Goal: Use online tool/utility

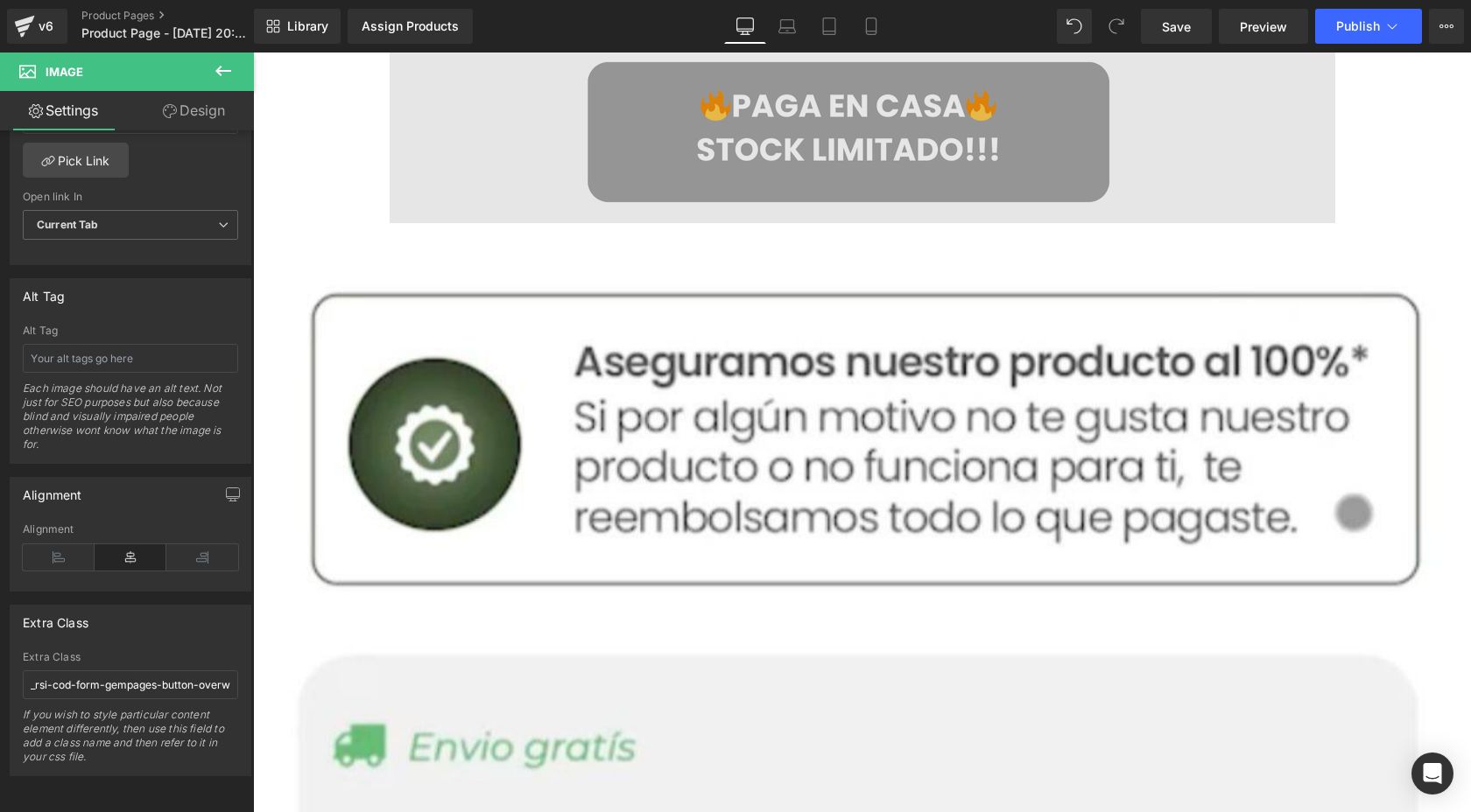
scroll to position [5623, 0]
click at [796, 179] on img at bounding box center [861, 135] width 946 height 175
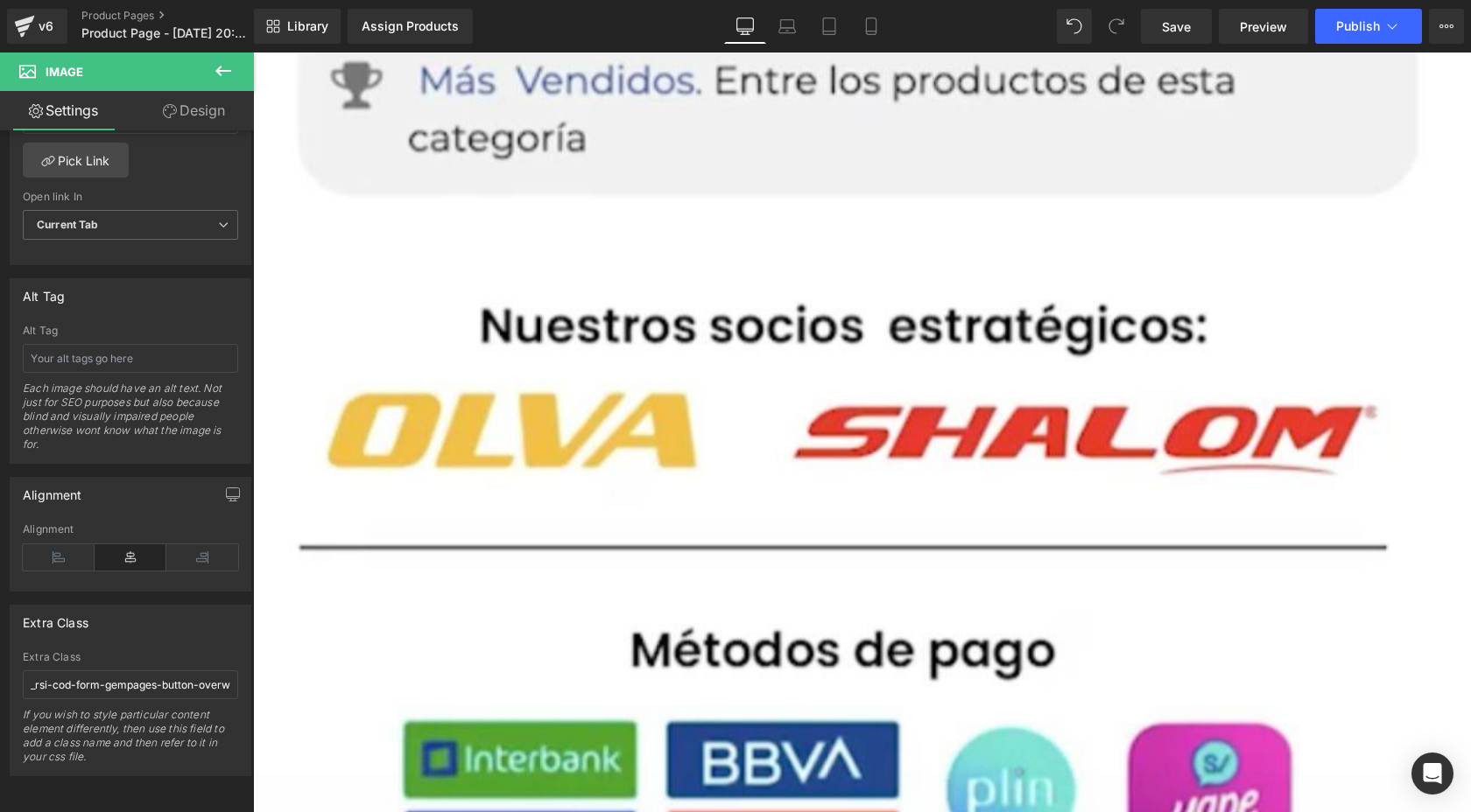
scroll to position [7213, 0]
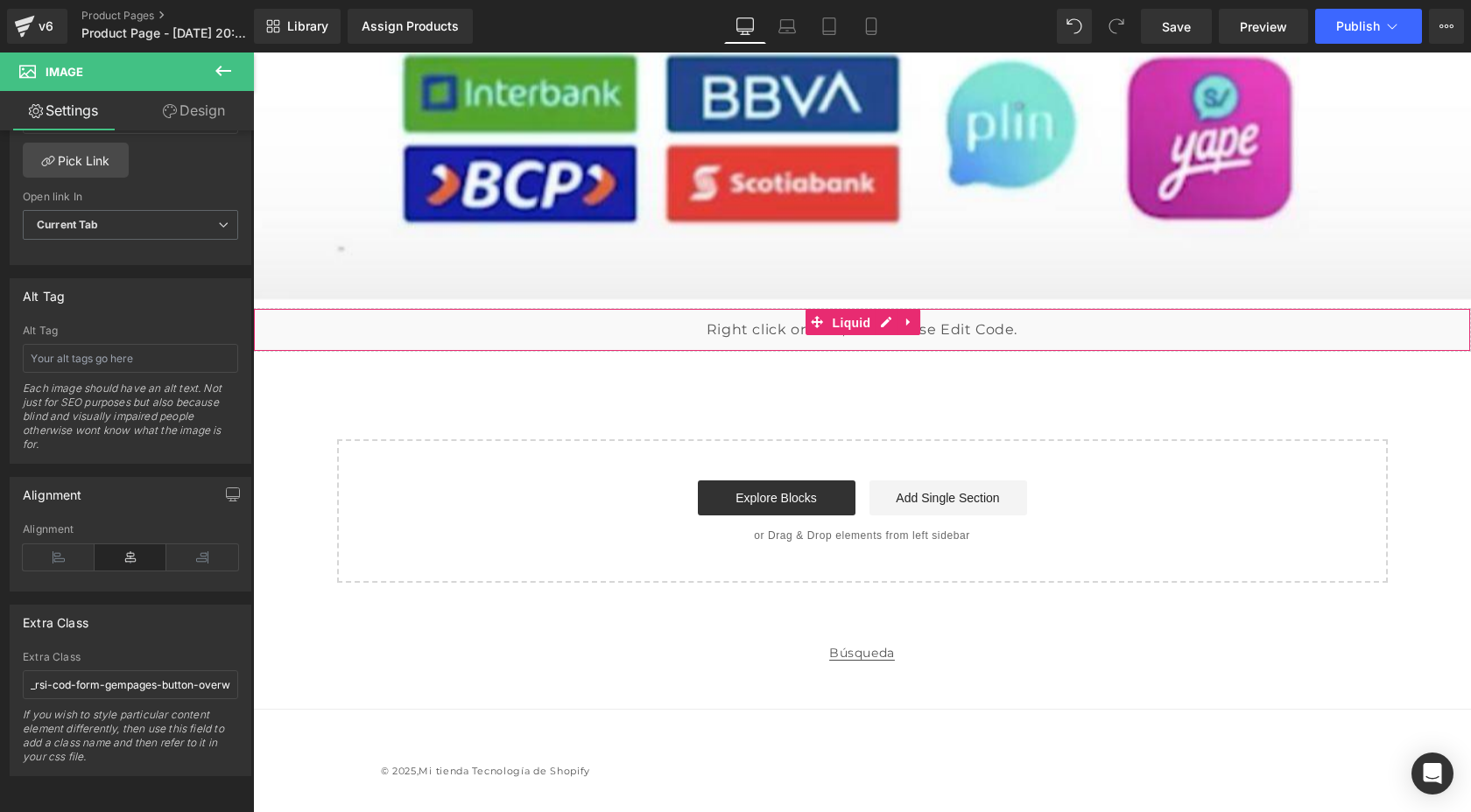
click at [852, 319] on span "Liquid" at bounding box center [852, 323] width 47 height 26
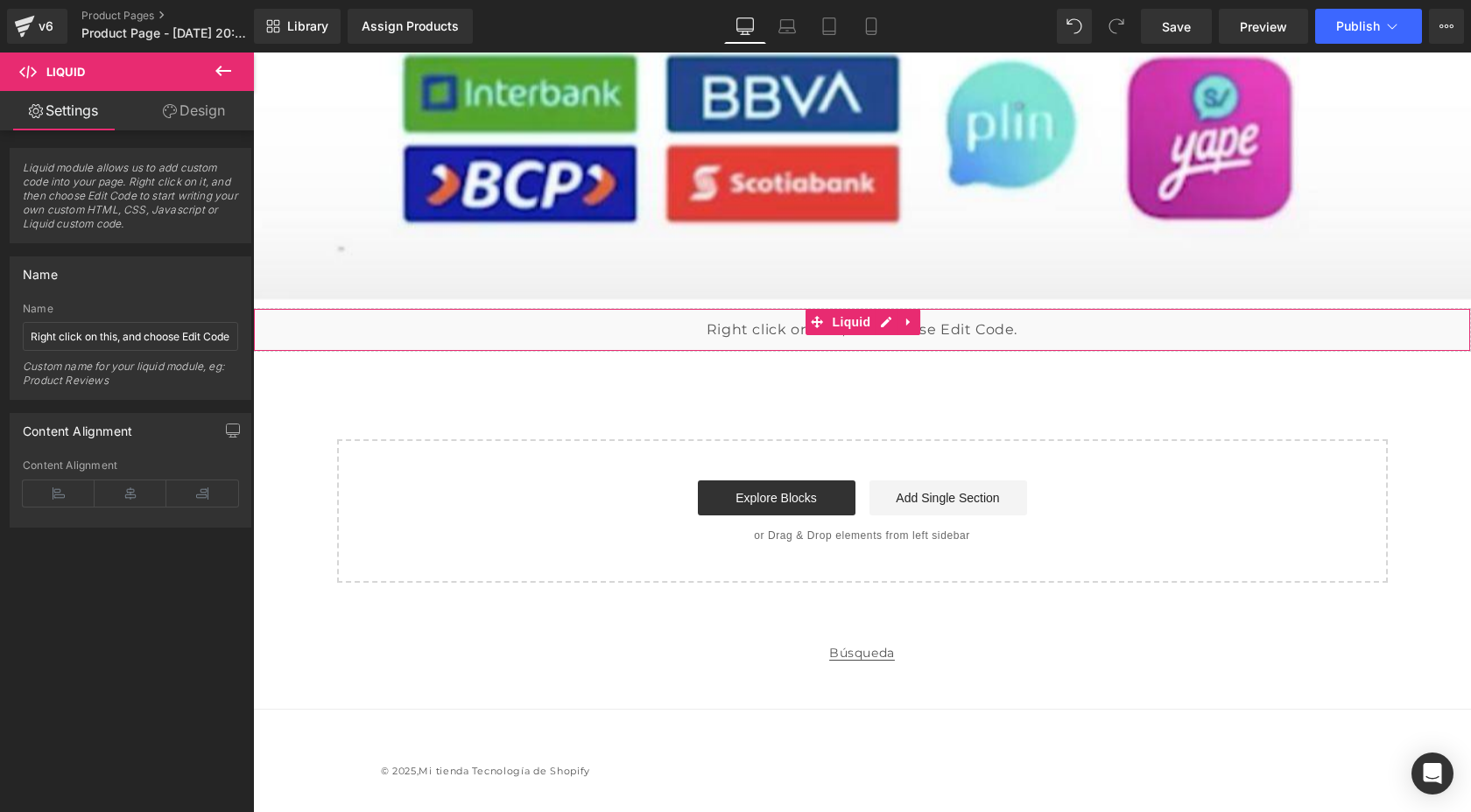
click at [829, 337] on div "Liquid" at bounding box center [861, 329] width 1217 height 44
click at [587, 340] on div "Liquid" at bounding box center [861, 329] width 1217 height 44
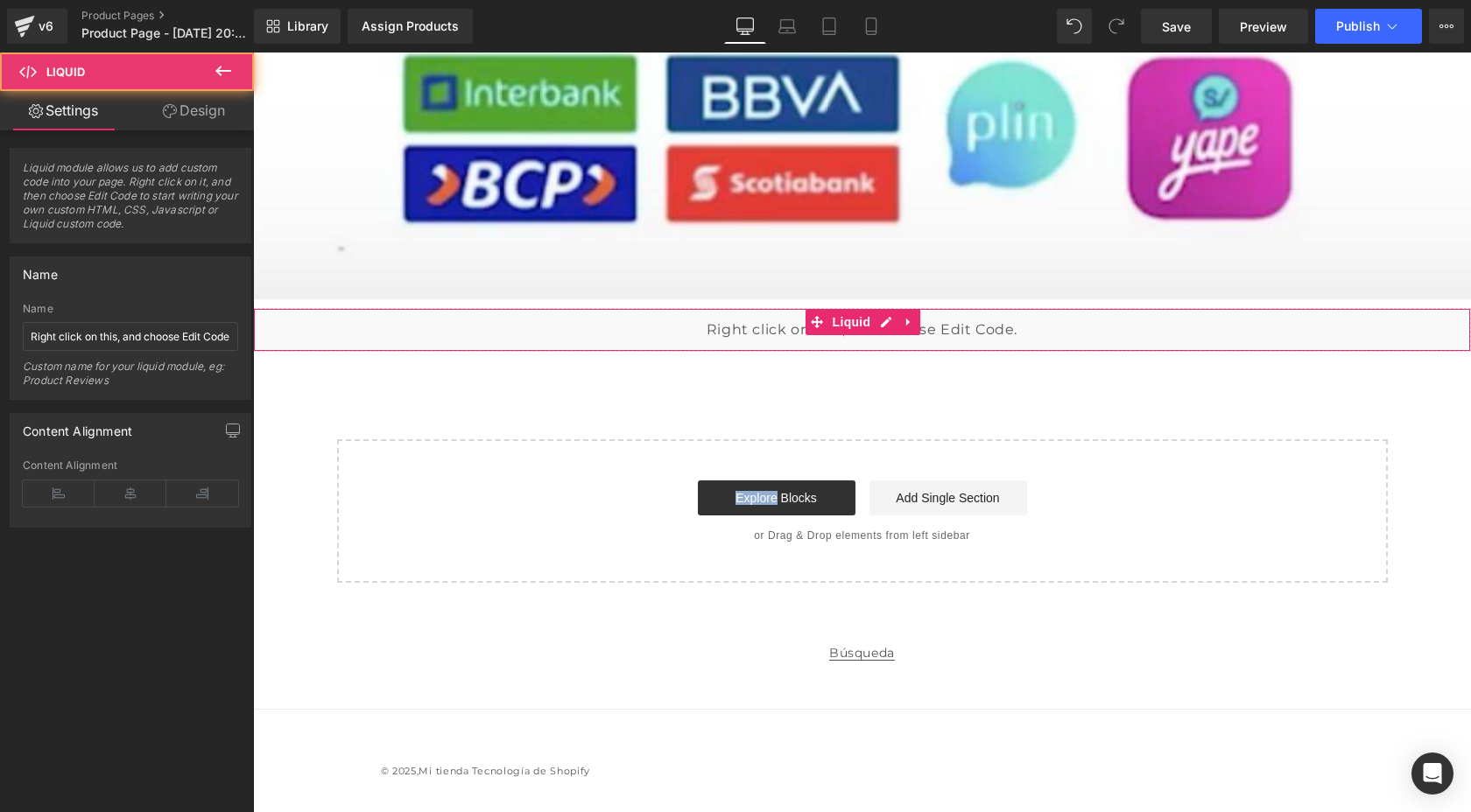
click at [587, 340] on div "Liquid" at bounding box center [861, 329] width 1217 height 44
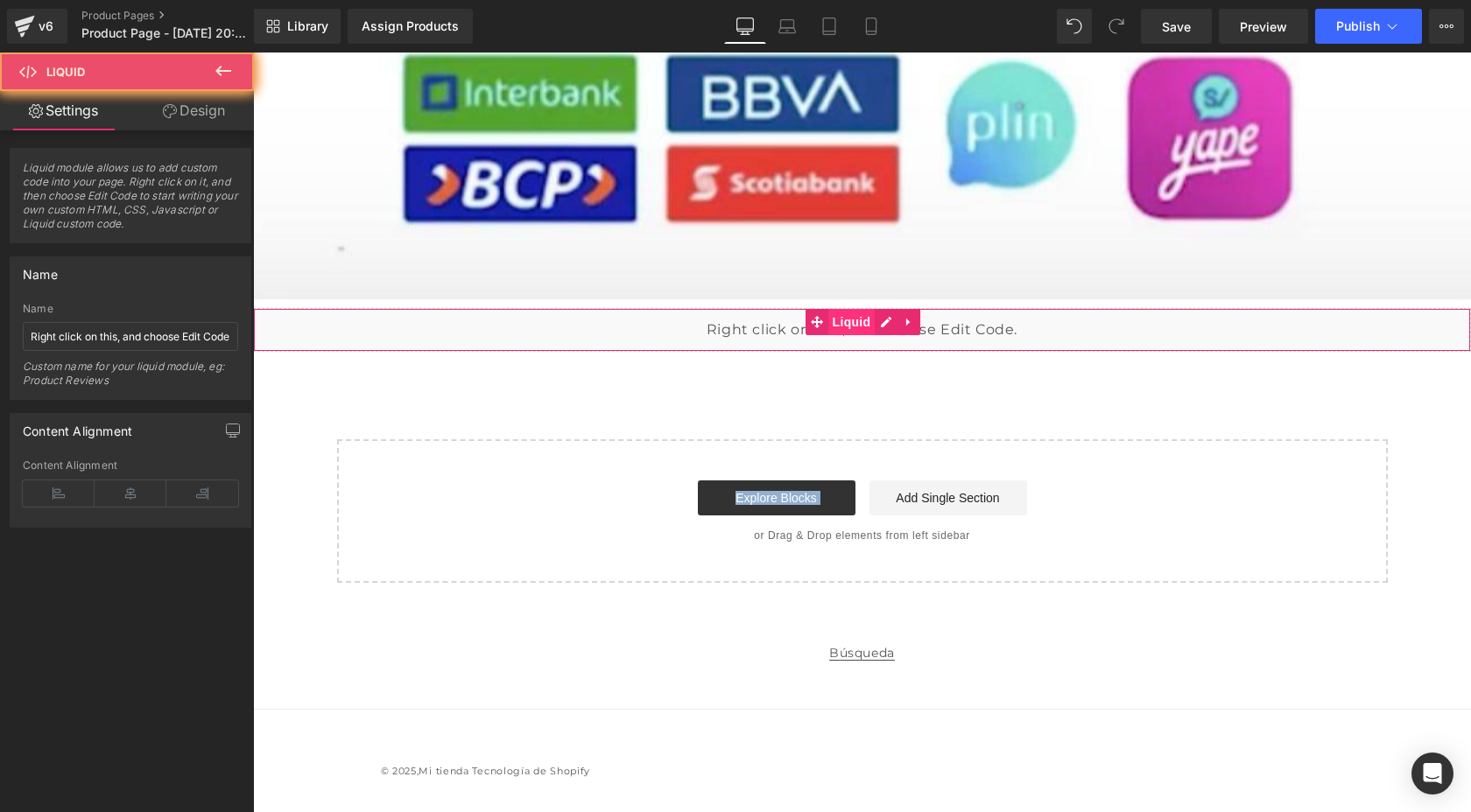
click at [842, 320] on span "Liquid" at bounding box center [852, 322] width 47 height 26
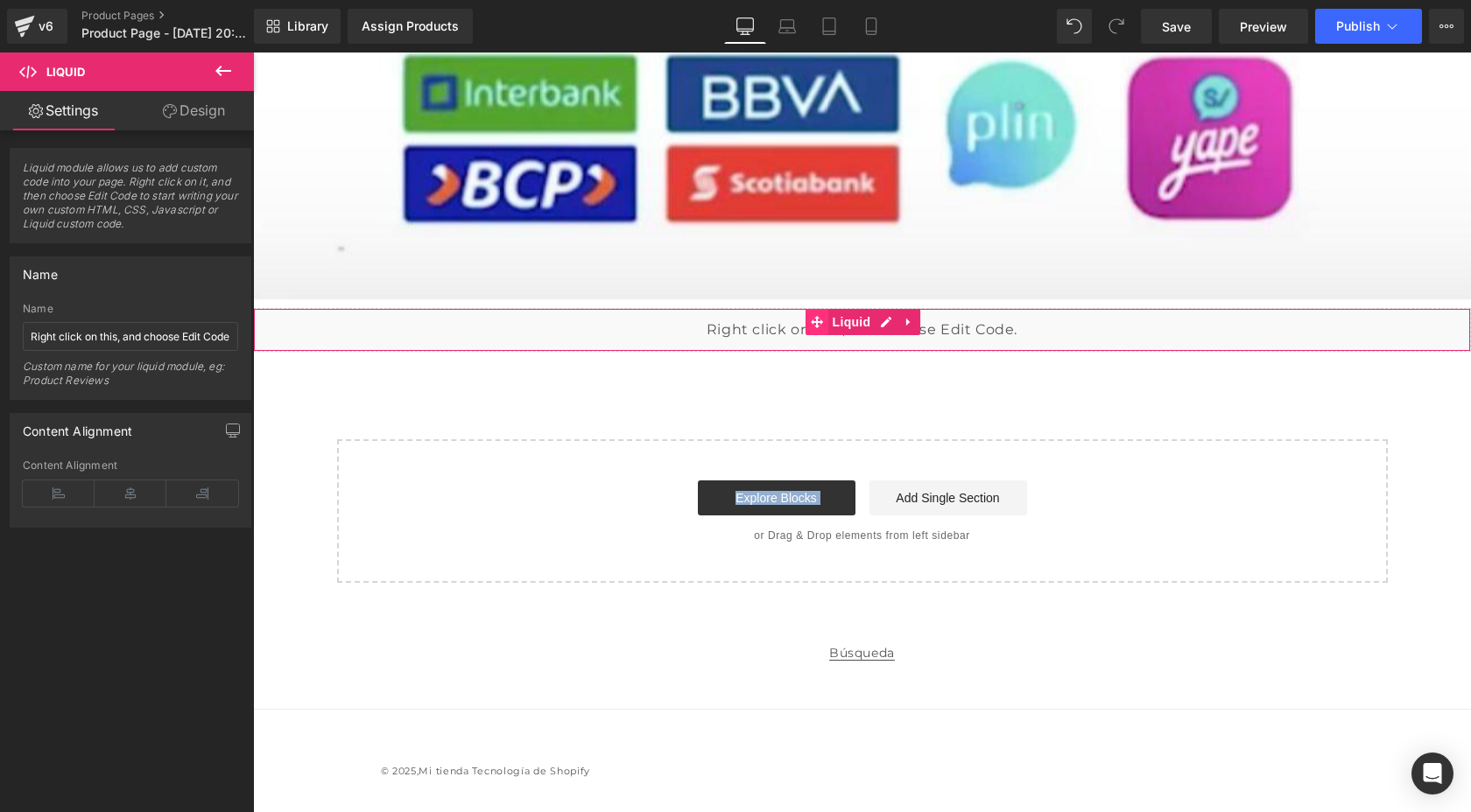
click at [818, 322] on icon at bounding box center [816, 322] width 12 height 12
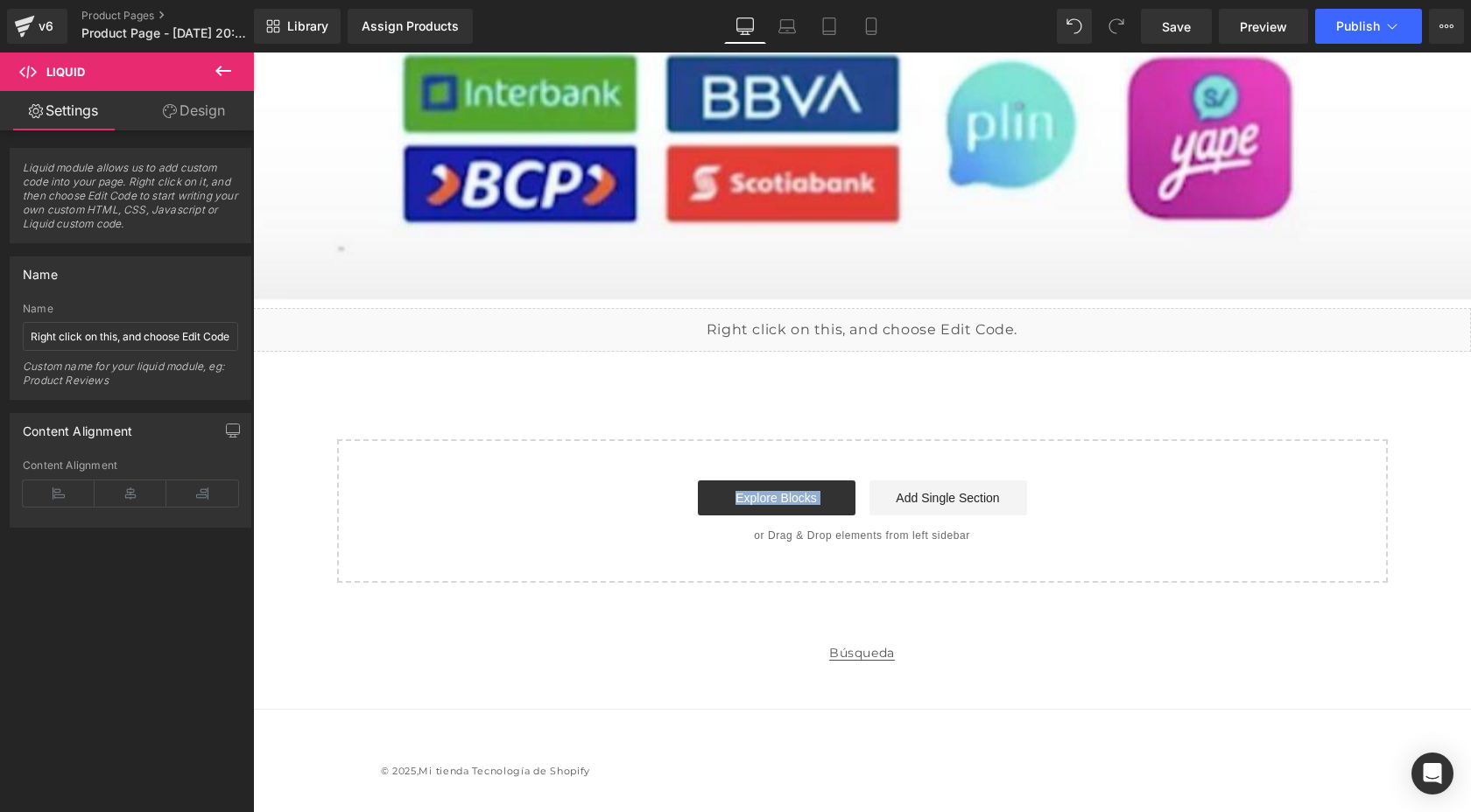
click at [879, 320] on div "Liquid" at bounding box center [861, 329] width 1217 height 44
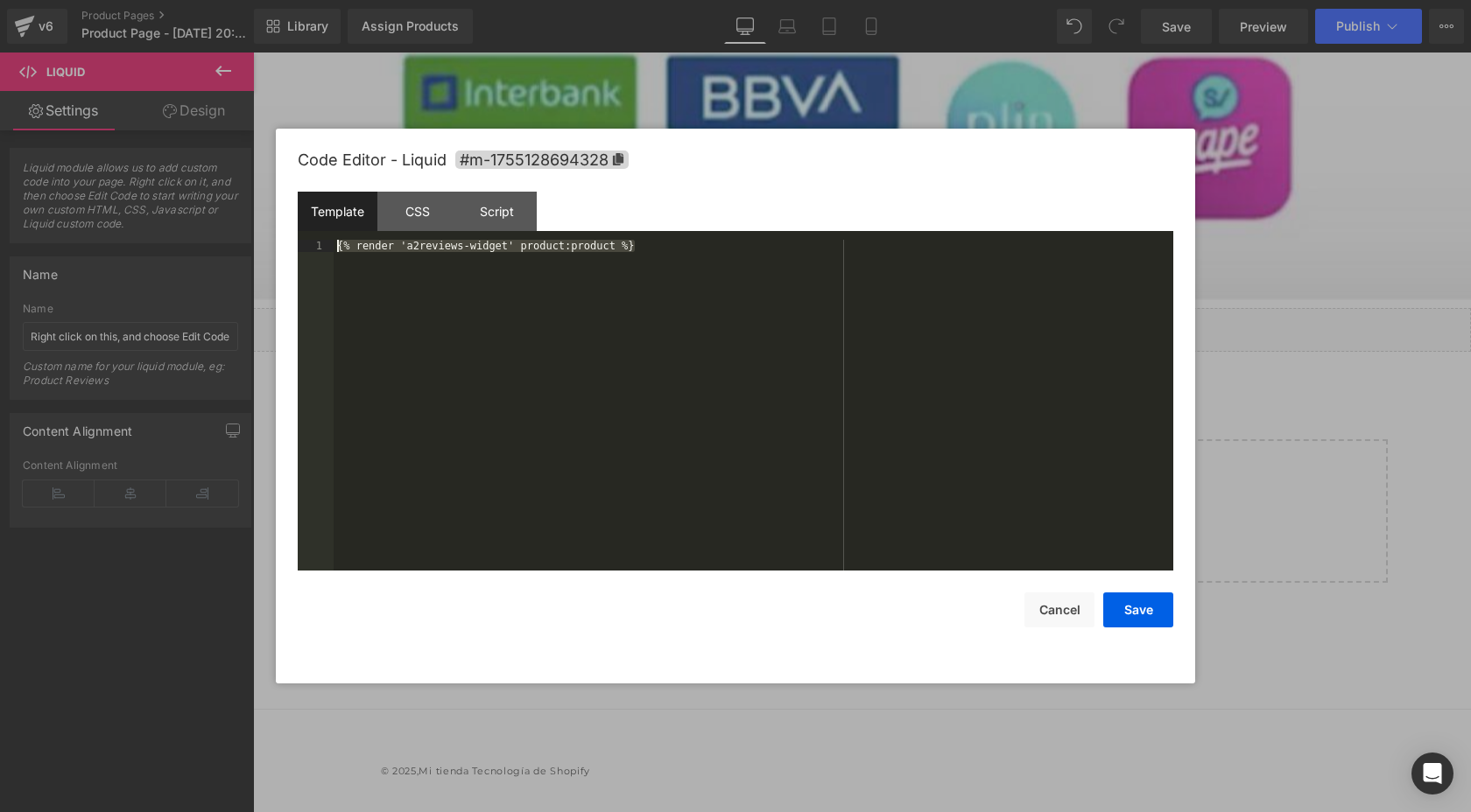
drag, startPoint x: 666, startPoint y: 250, endPoint x: 334, endPoint y: 249, distance: 332.0
click at [334, 249] on div "{% render 'a2reviews-widget' product:product %}" at bounding box center [753, 416] width 840 height 355
copy div "Explore Blocks"
click at [1148, 605] on button "Save" at bounding box center [1138, 609] width 70 height 35
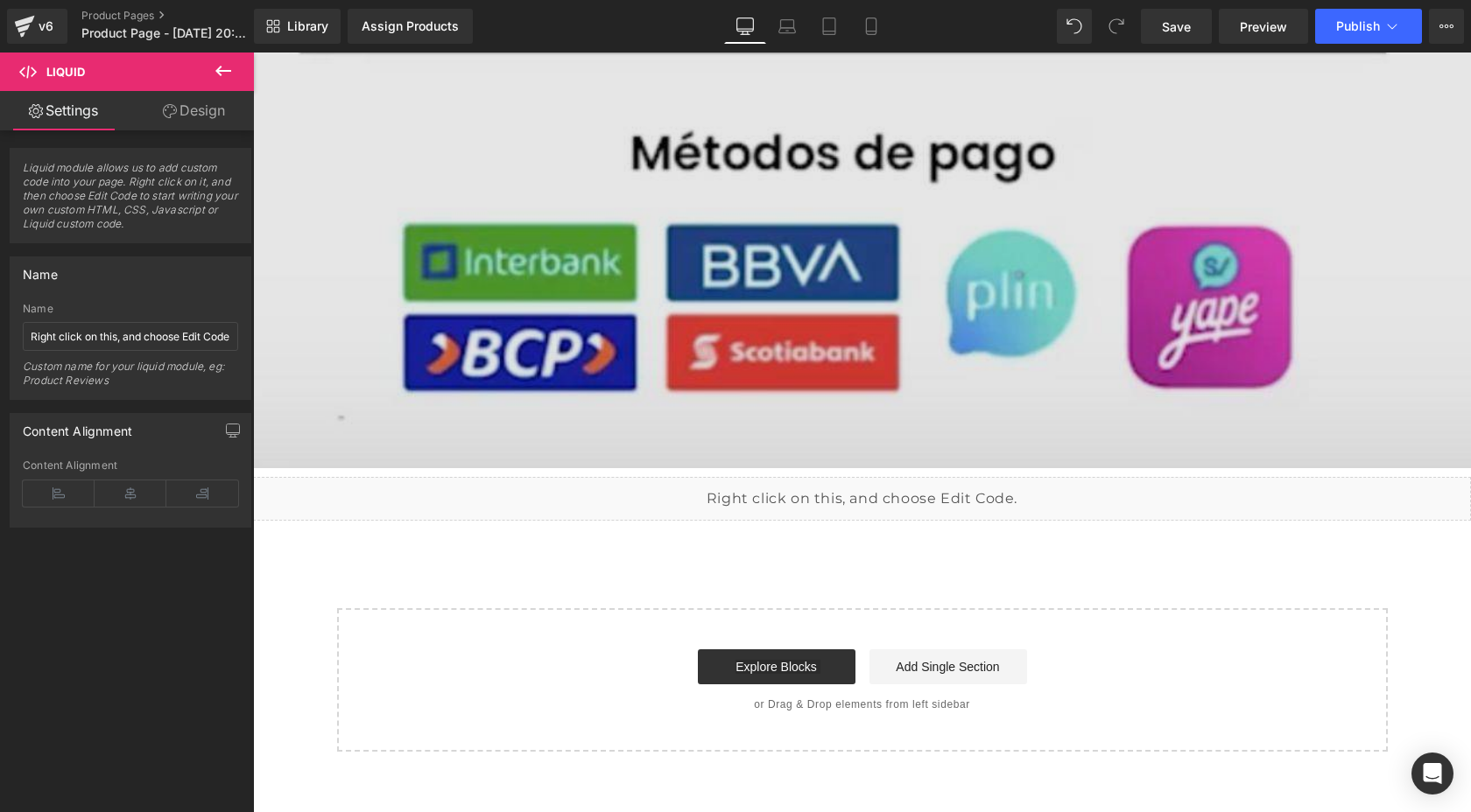
scroll to position [7037, 0]
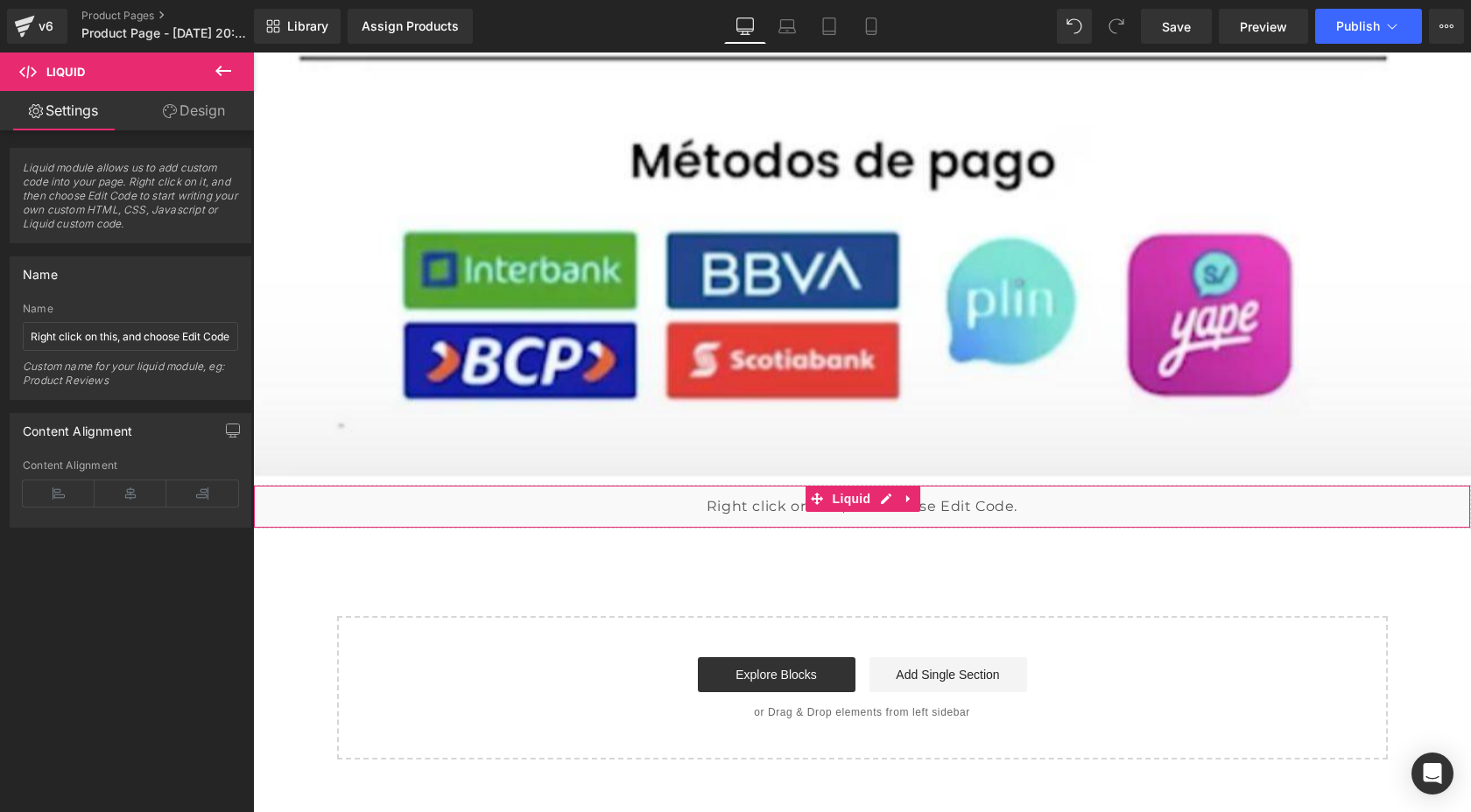
click at [760, 506] on div "Liquid" at bounding box center [861, 506] width 1217 height 44
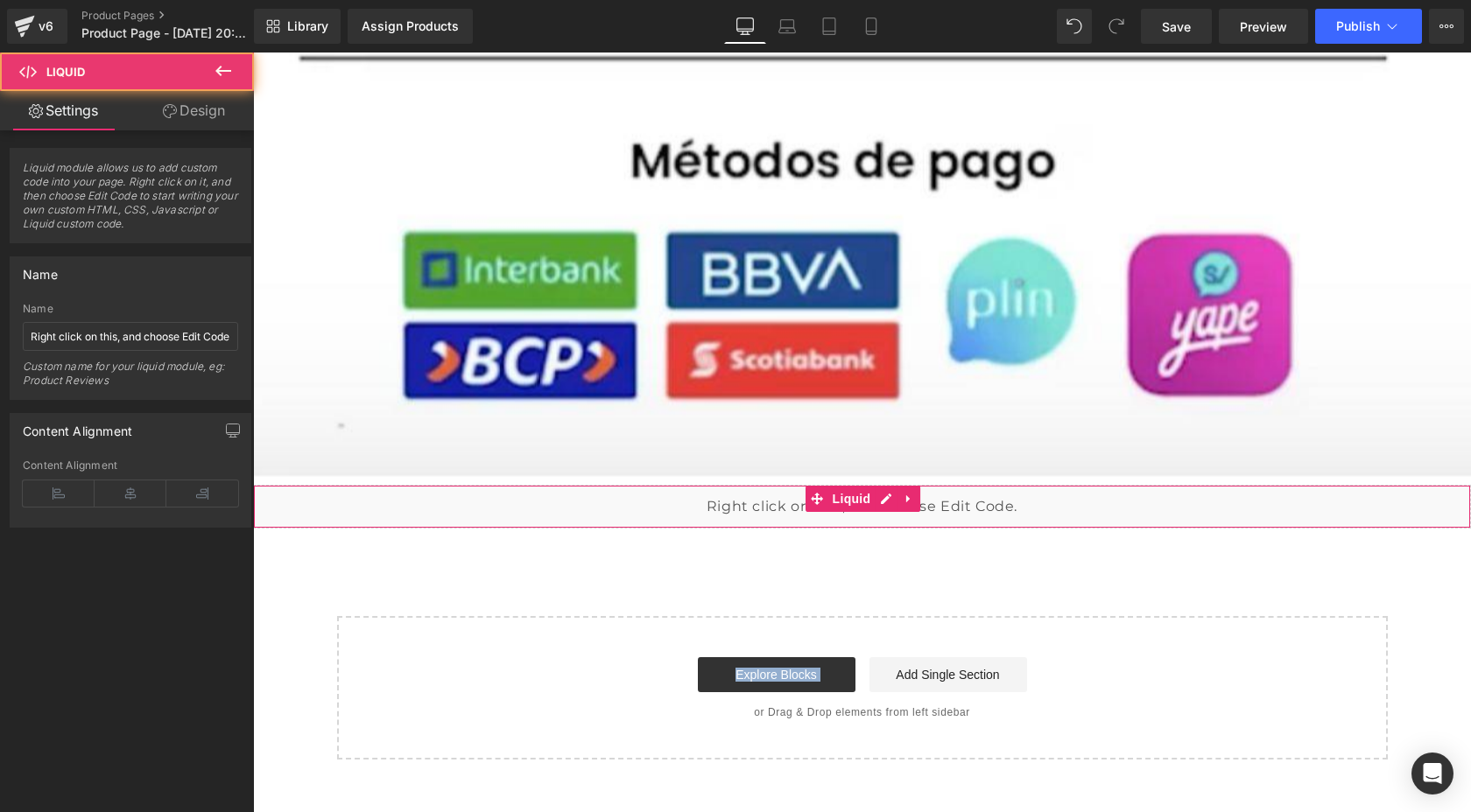
click at [760, 506] on div "Liquid" at bounding box center [861, 506] width 1217 height 44
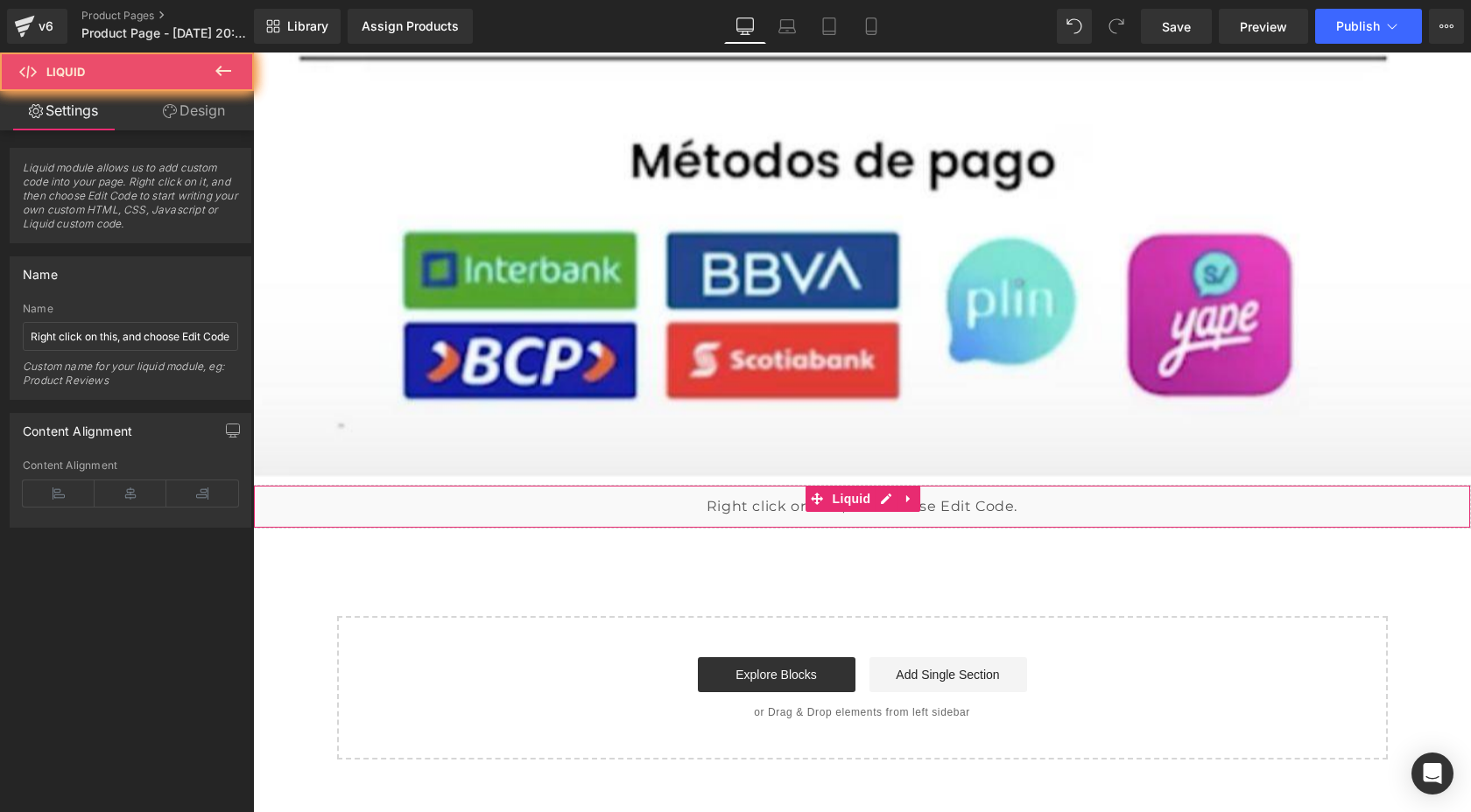
click at [765, 507] on div "Liquid" at bounding box center [861, 506] width 1217 height 44
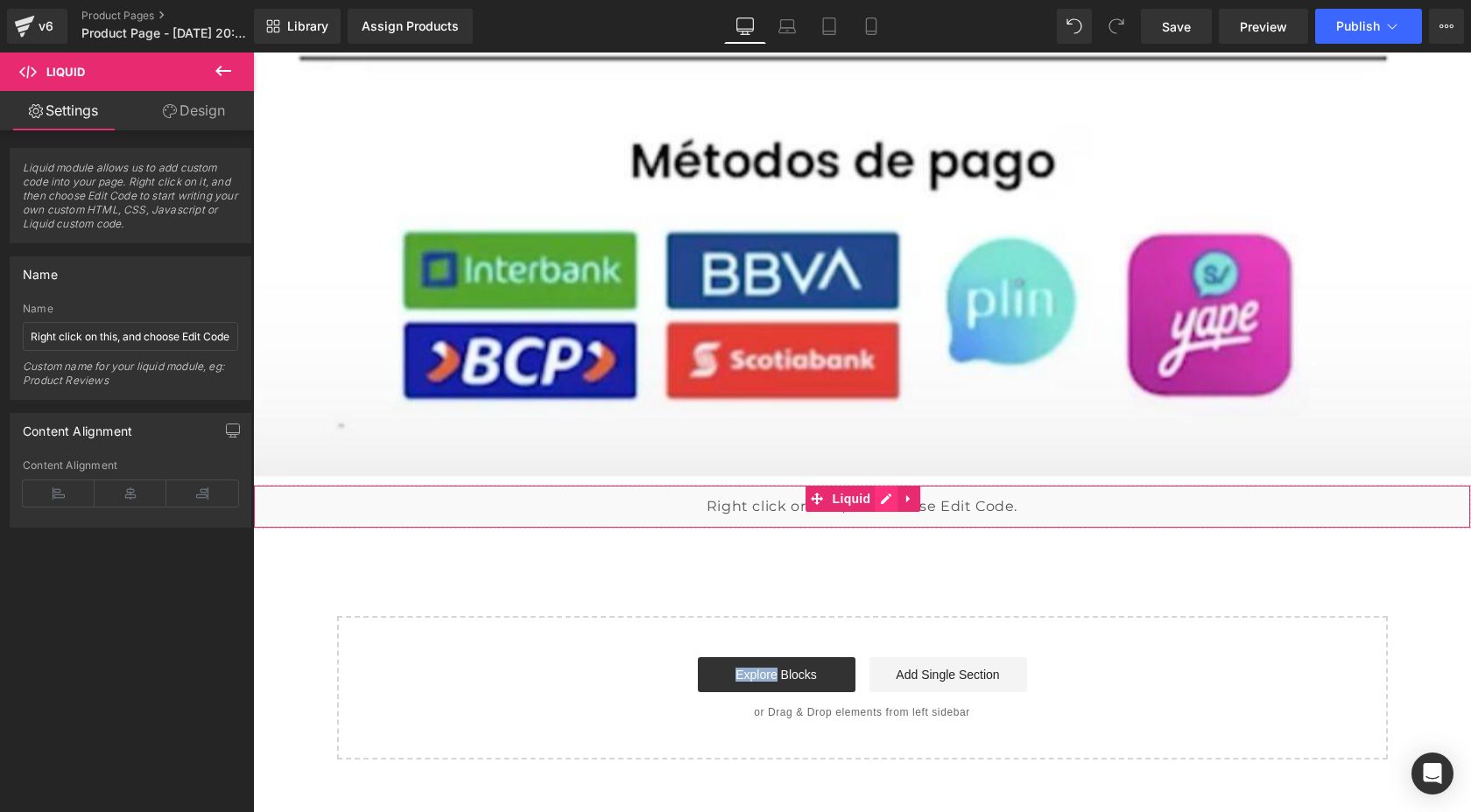
click at [882, 501] on div "Liquid" at bounding box center [861, 506] width 1217 height 44
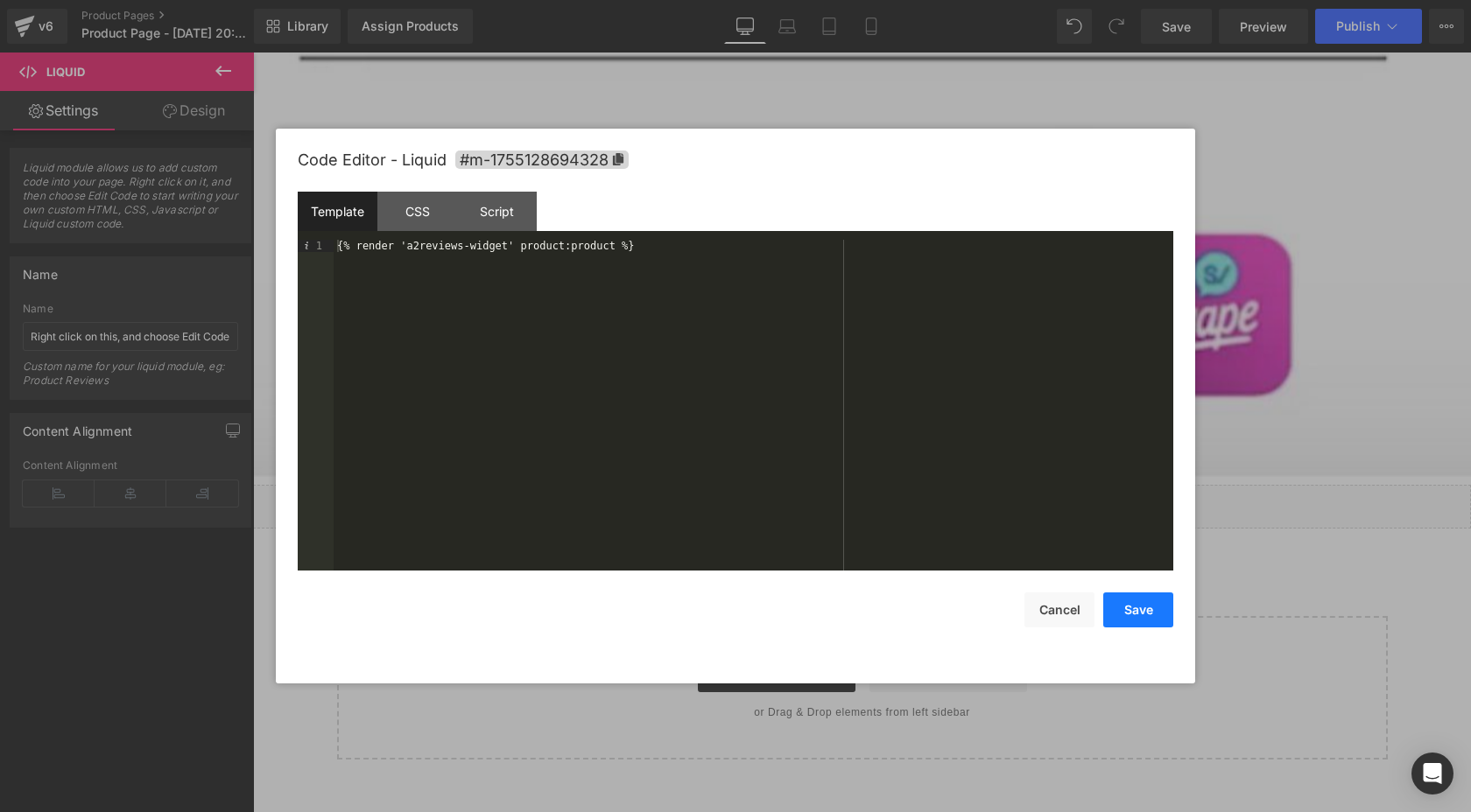
click at [1140, 603] on button "Save" at bounding box center [1138, 609] width 70 height 35
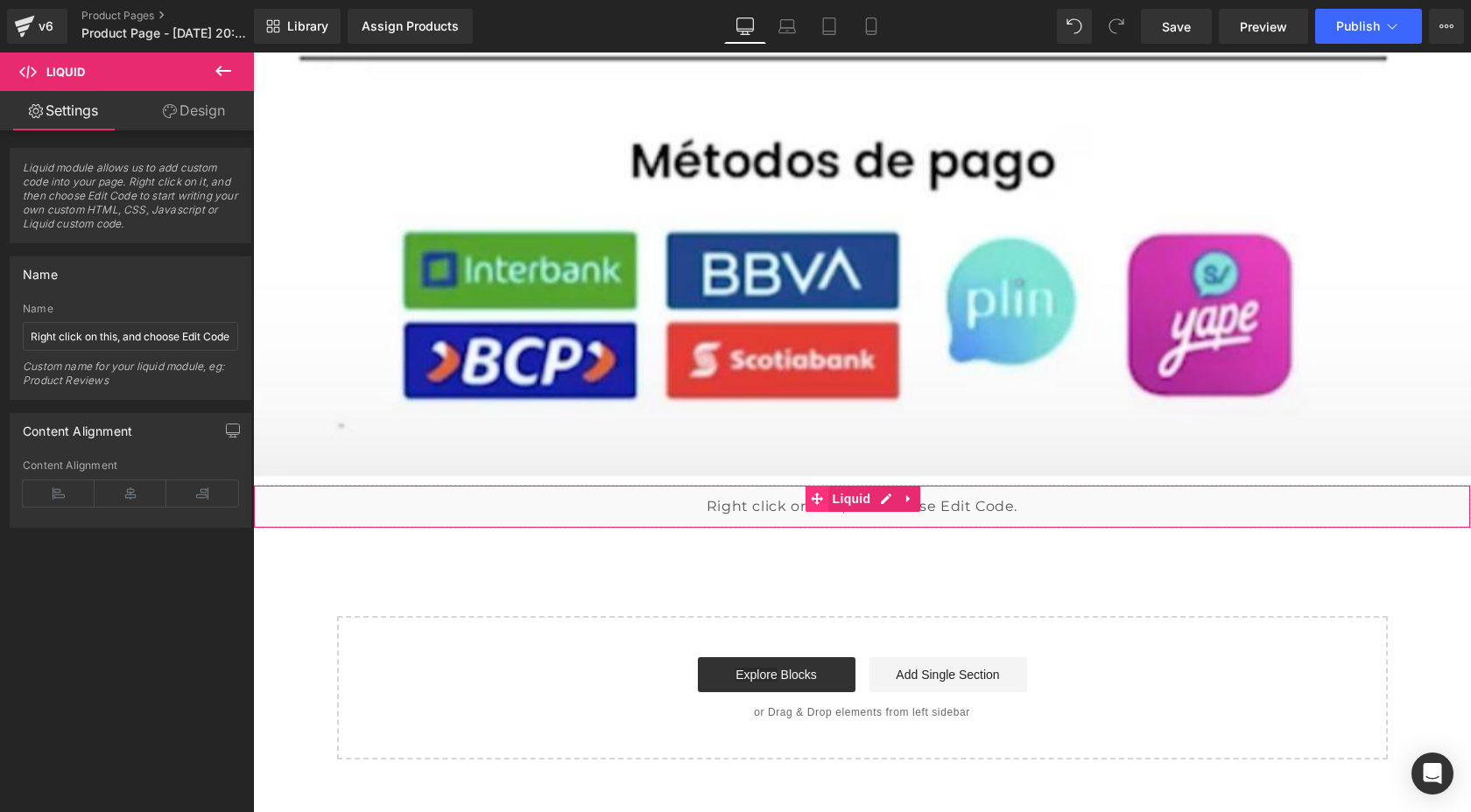
click at [813, 506] on span at bounding box center [817, 499] width 23 height 26
click at [884, 520] on div "Liquid" at bounding box center [861, 506] width 1217 height 44
click at [855, 500] on span "Liquid" at bounding box center [852, 499] width 47 height 26
click at [877, 497] on div "Liquid" at bounding box center [861, 506] width 1217 height 44
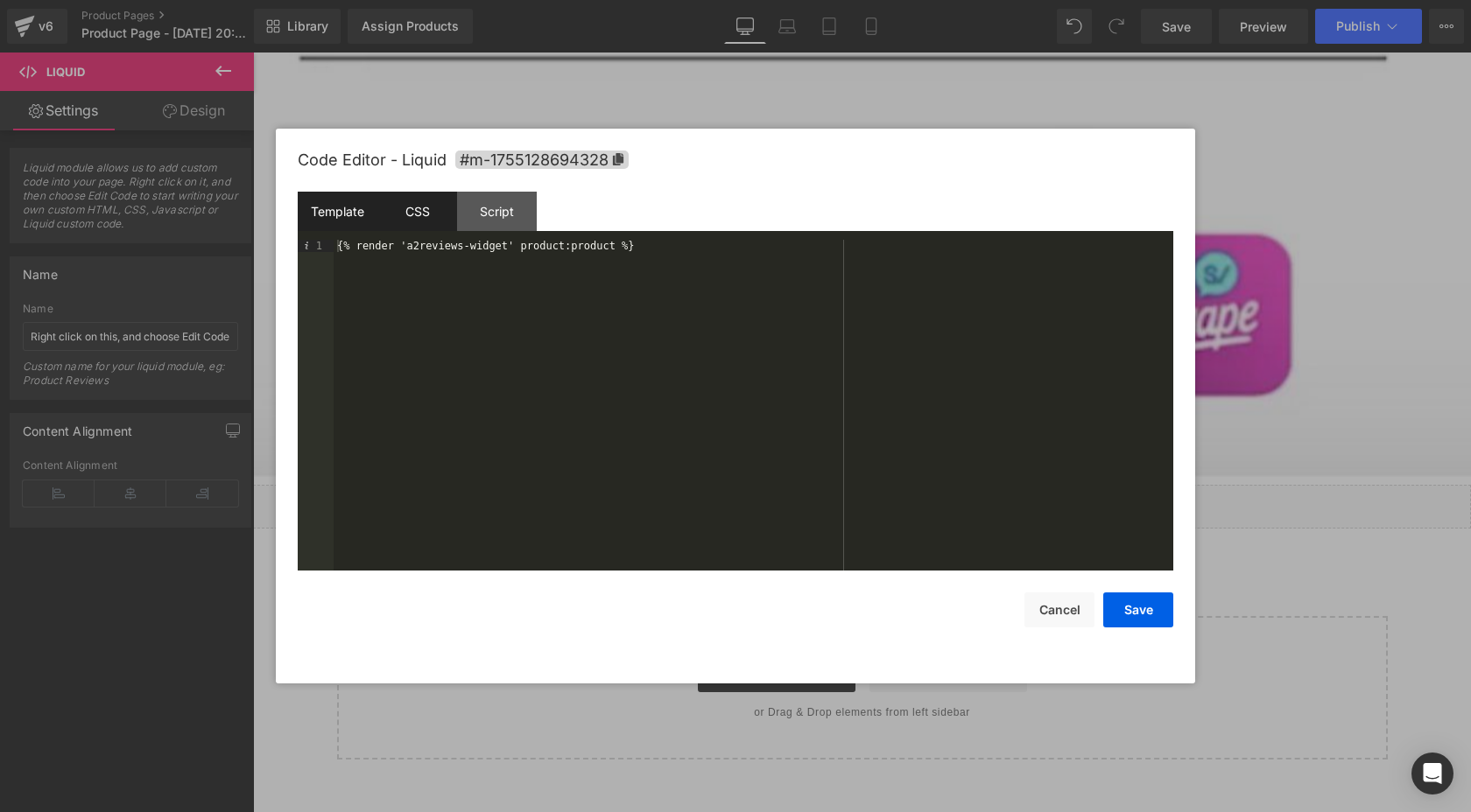
click at [426, 224] on div "CSS" at bounding box center [417, 212] width 80 height 40
click at [470, 224] on div "Script" at bounding box center [497, 212] width 80 height 40
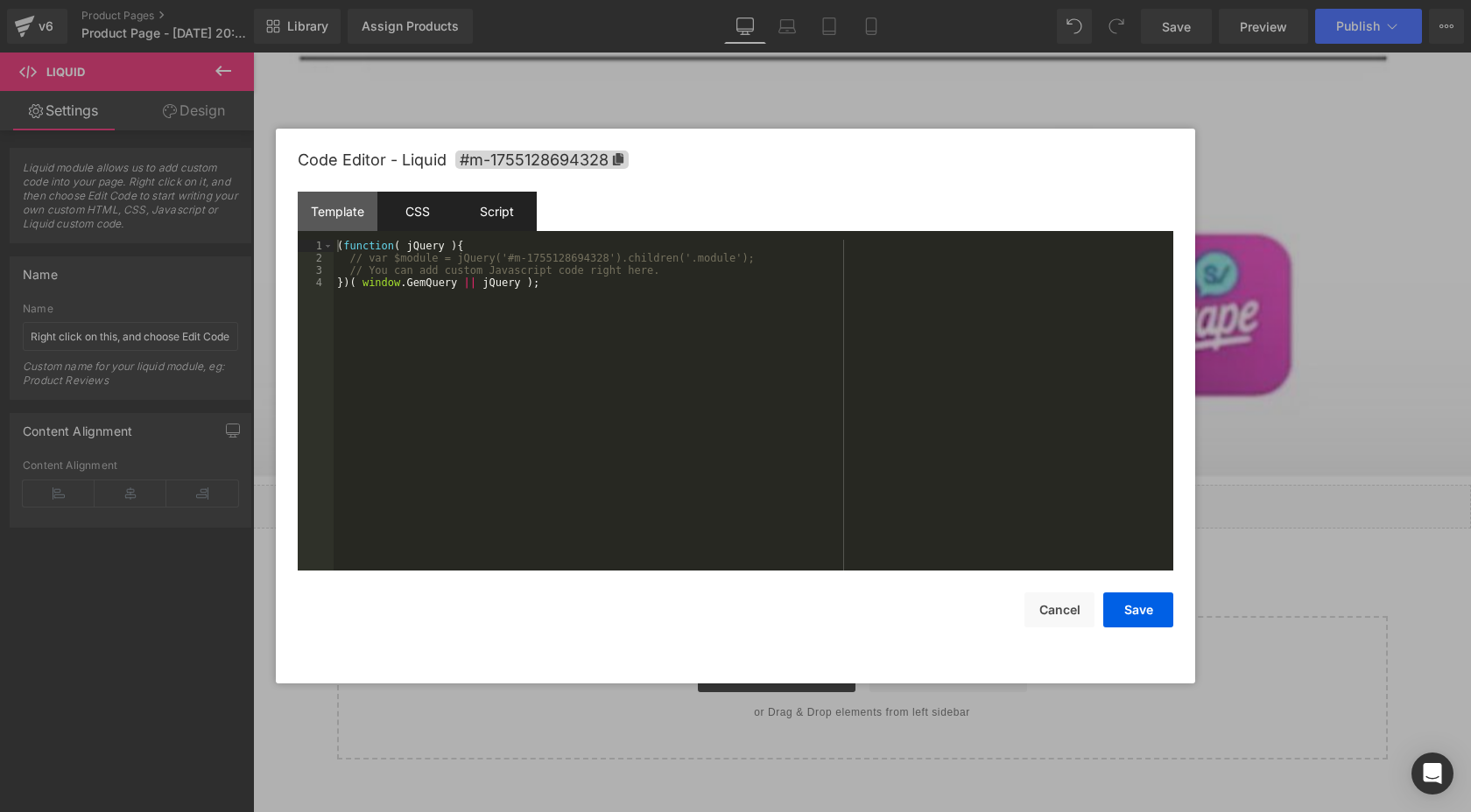
click at [399, 223] on div "CSS" at bounding box center [417, 212] width 80 height 40
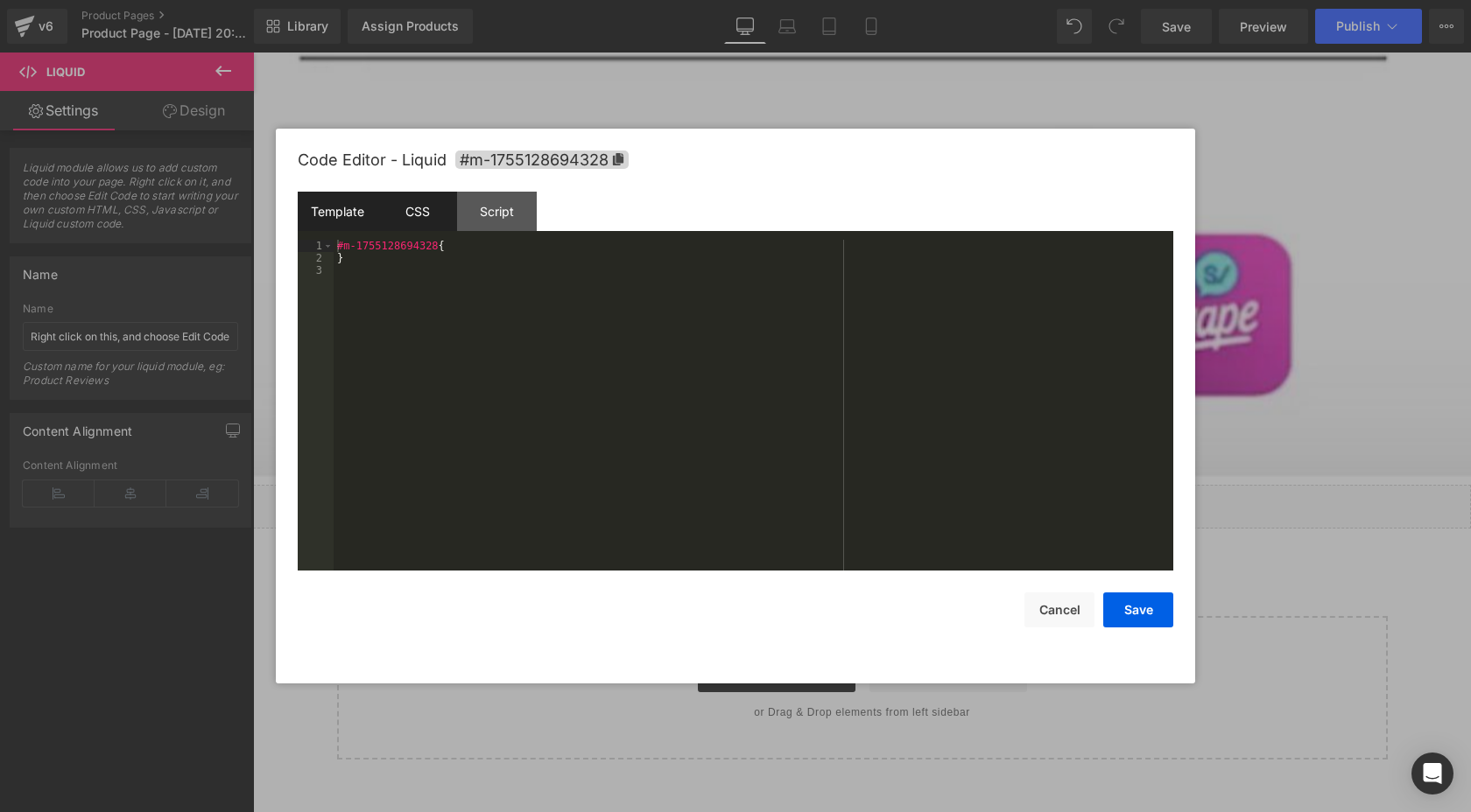
click at [363, 222] on div "Template" at bounding box center [337, 212] width 80 height 40
click at [401, 222] on div "CSS" at bounding box center [417, 212] width 80 height 40
click at [478, 222] on div "Script" at bounding box center [497, 212] width 80 height 40
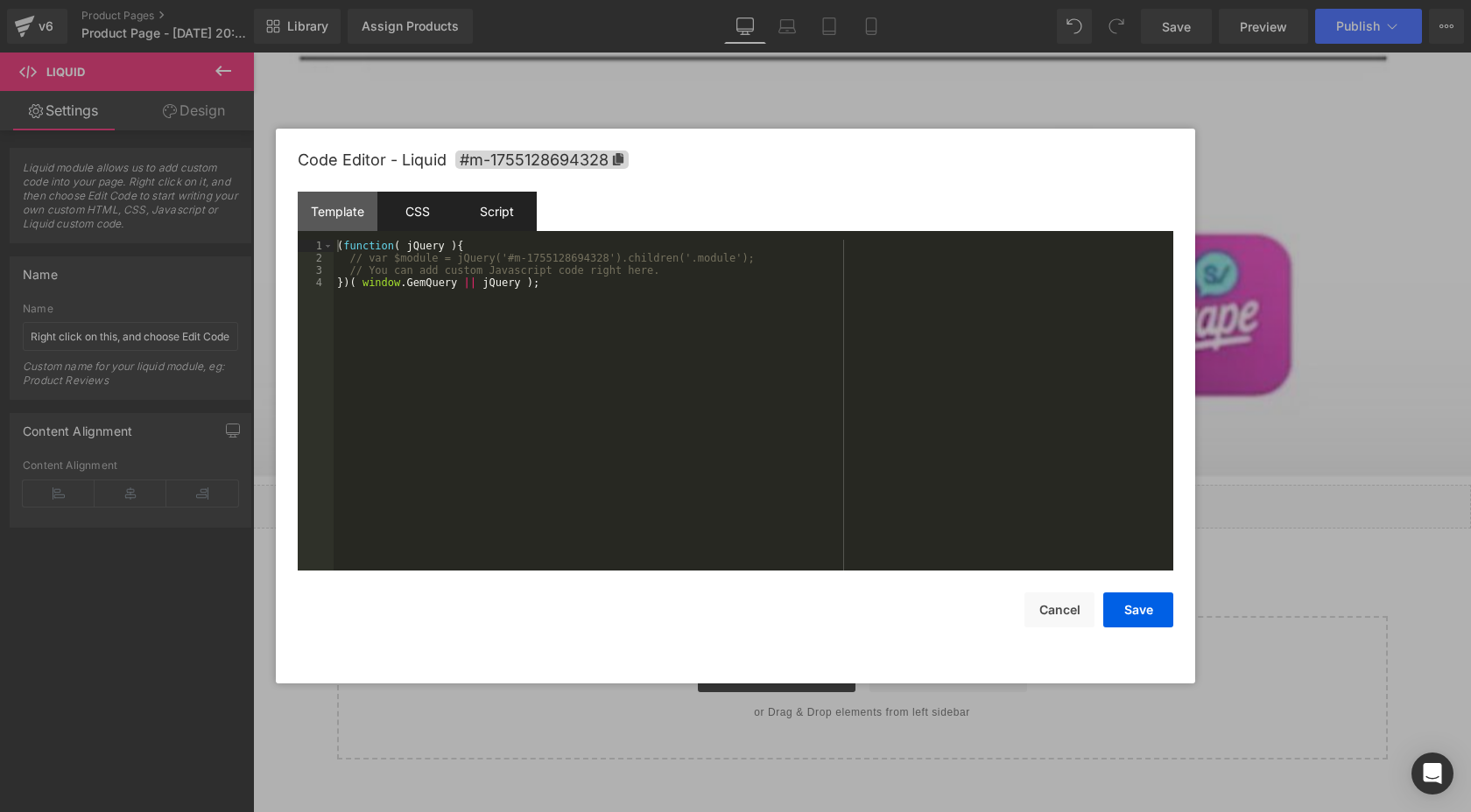
click at [429, 222] on div "CSS" at bounding box center [417, 212] width 80 height 40
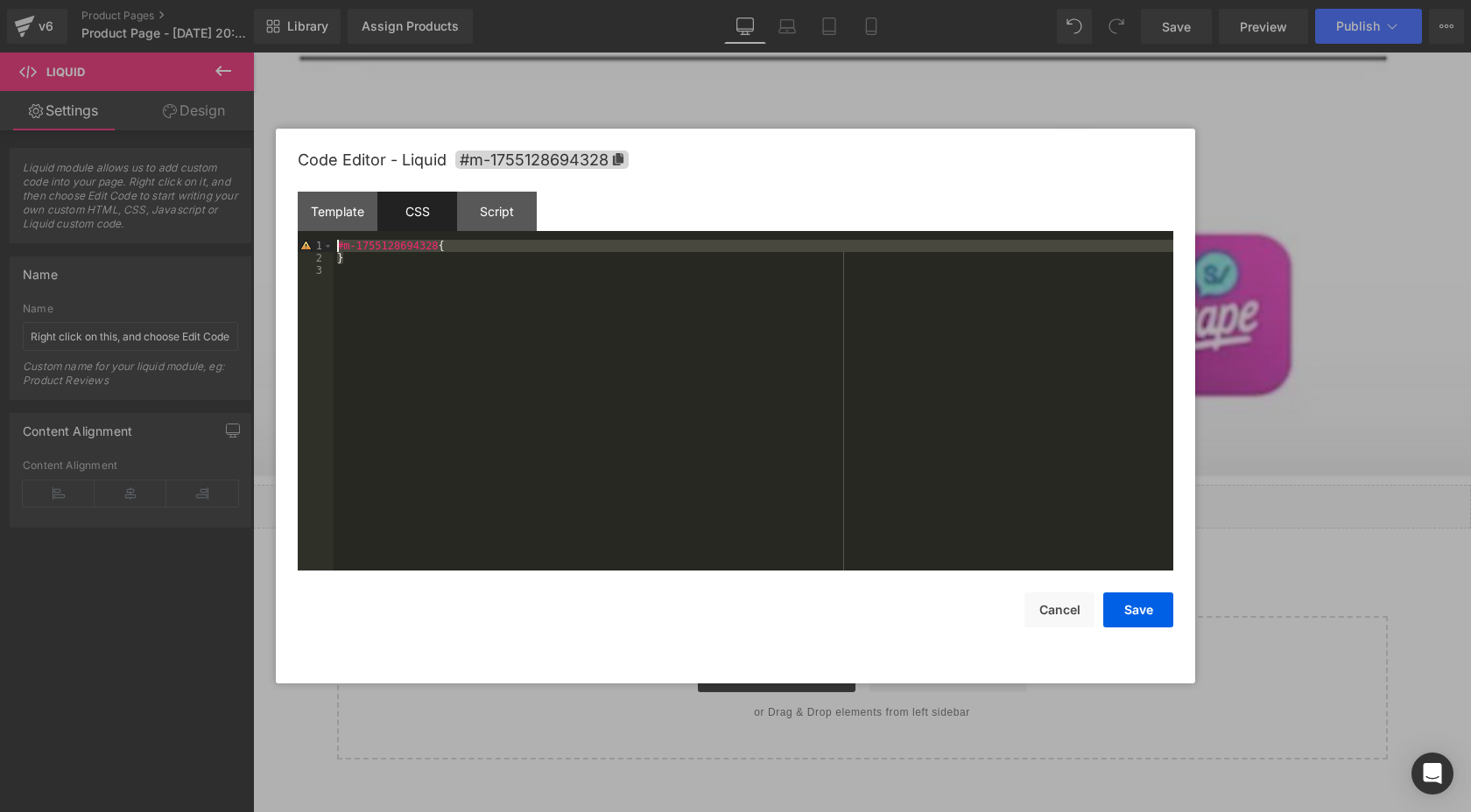
drag, startPoint x: 448, startPoint y: 256, endPoint x: 361, endPoint y: 237, distance: 89.1
click at [361, 237] on div "Template CSS Script Data 1 {% render 'a2reviews-widget' product:product %} XXXX…" at bounding box center [735, 381] width 876 height 379
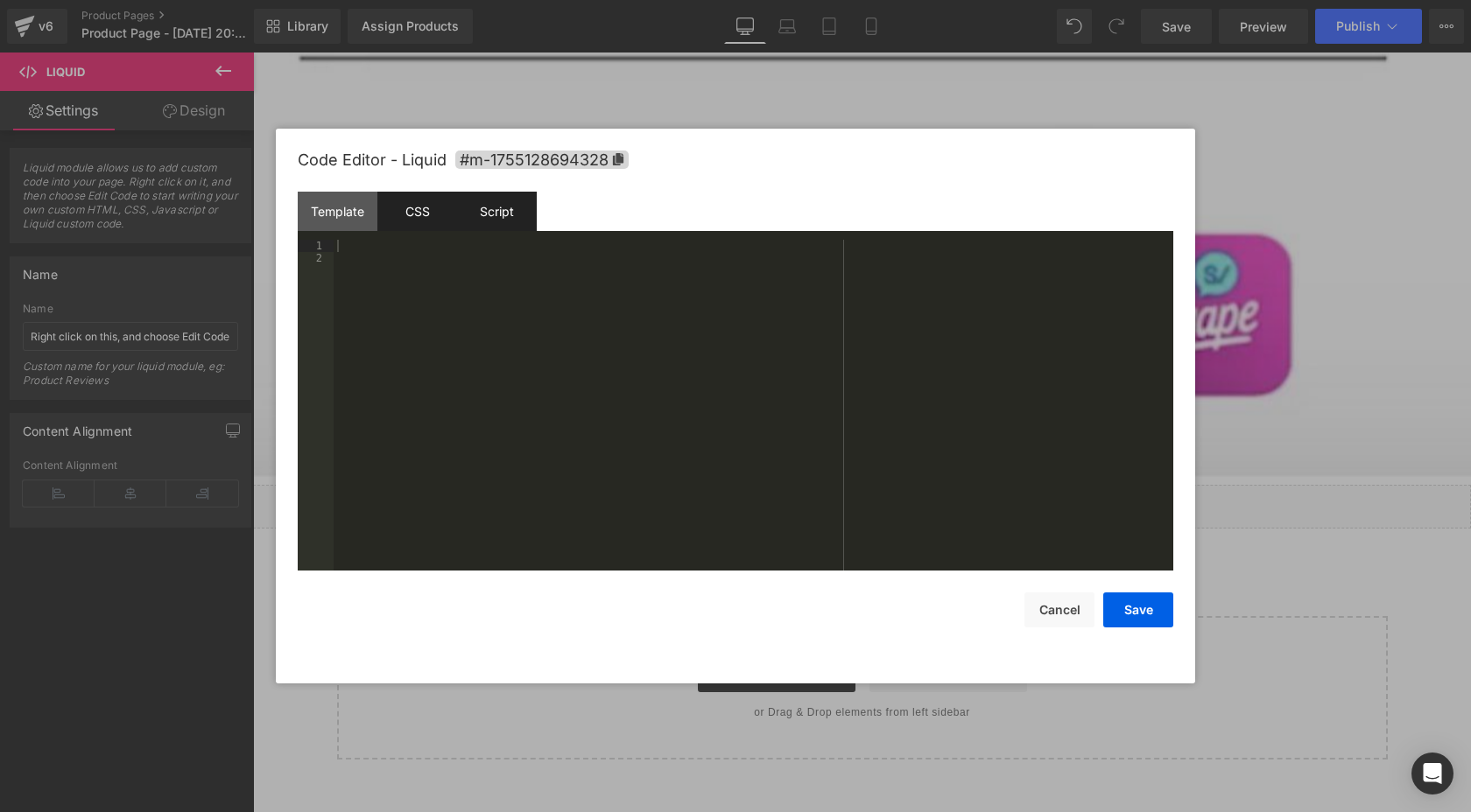
click at [466, 222] on div "Script" at bounding box center [497, 212] width 80 height 40
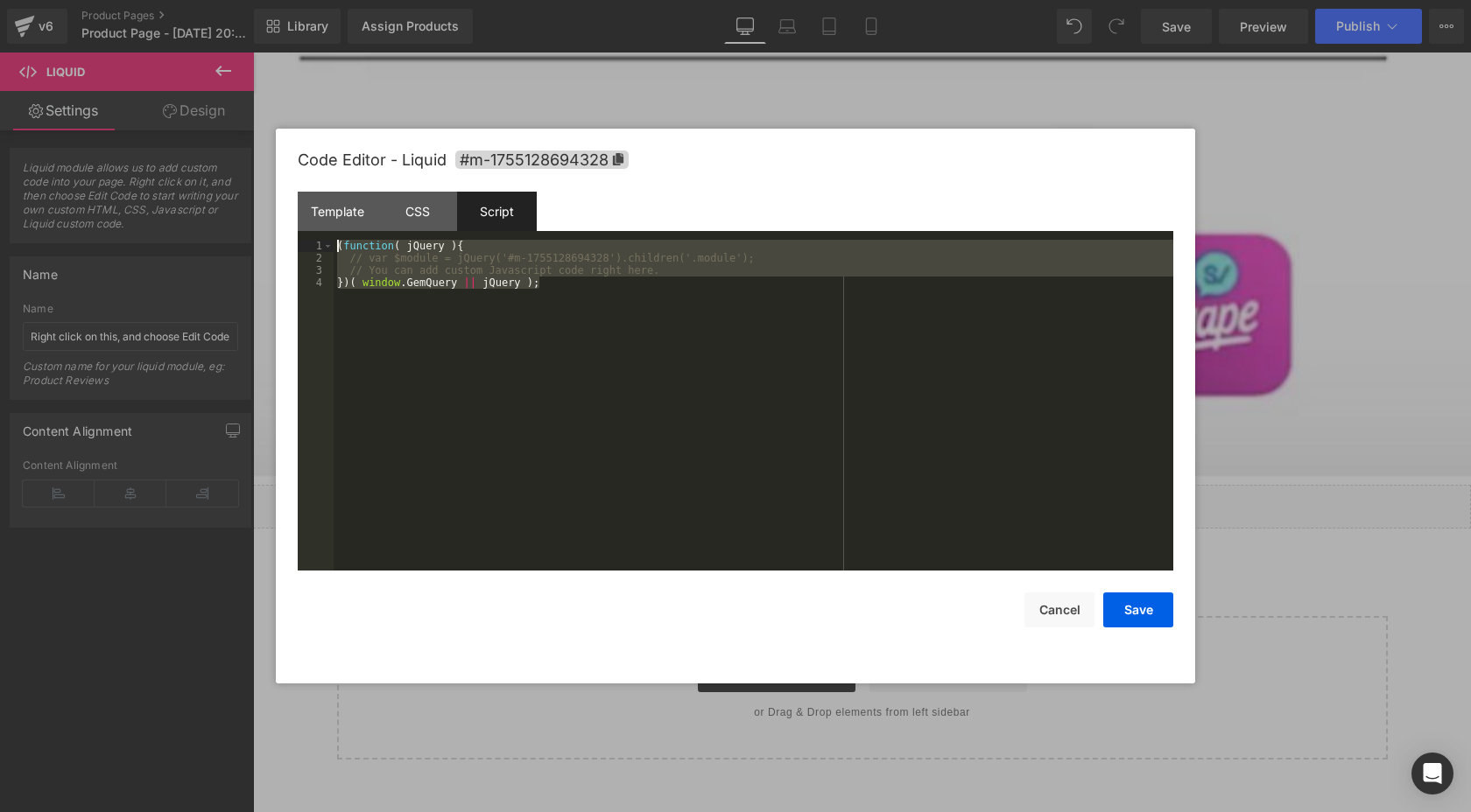
drag, startPoint x: 559, startPoint y: 290, endPoint x: 300, endPoint y: 235, distance: 264.8
click at [300, 235] on div "Template CSS Script Data 1 {% render 'a2reviews-widget' product:product %} XXXX…" at bounding box center [735, 381] width 876 height 379
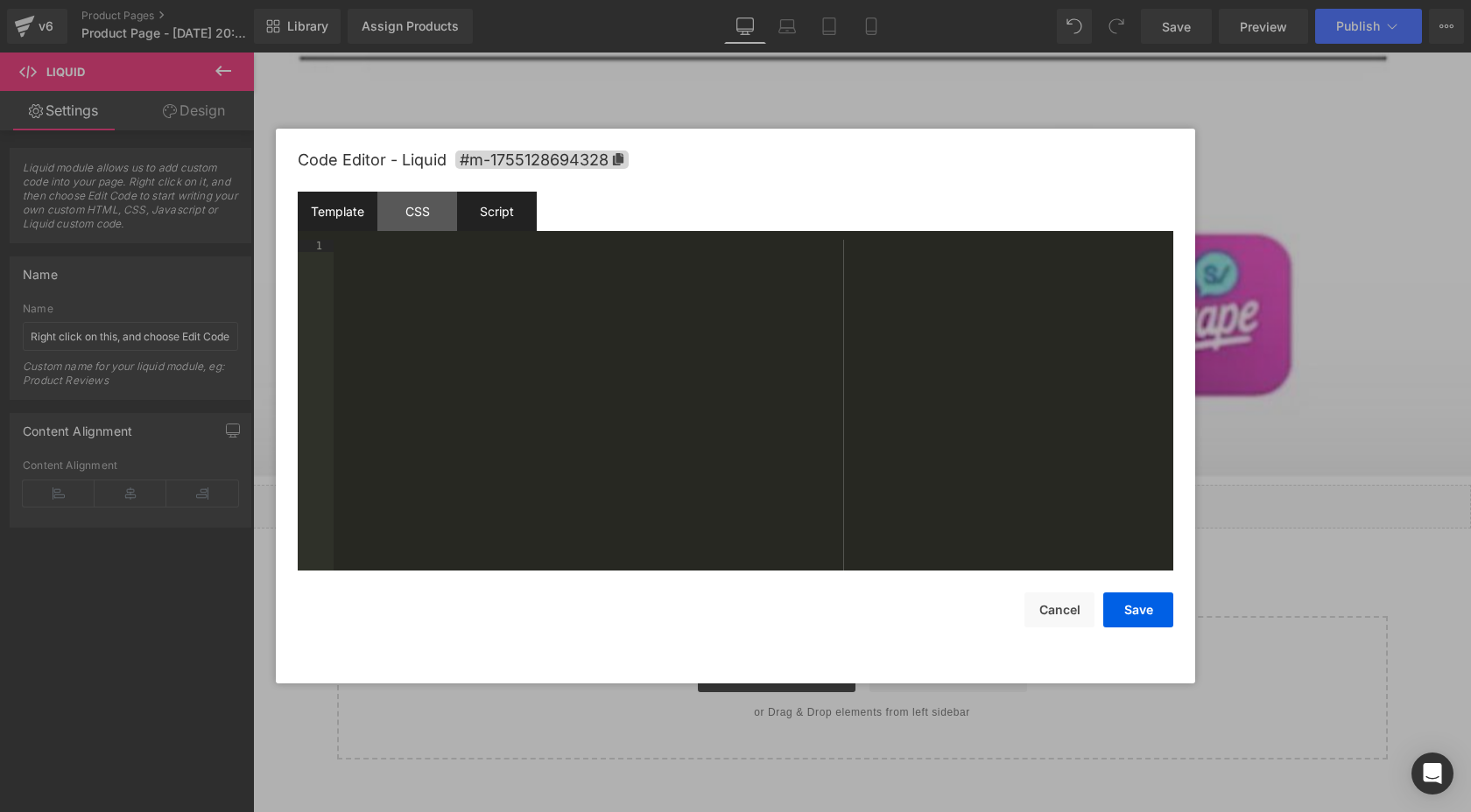
click at [361, 215] on div "Template" at bounding box center [337, 212] width 80 height 40
click at [1137, 608] on button "Save" at bounding box center [1138, 609] width 70 height 35
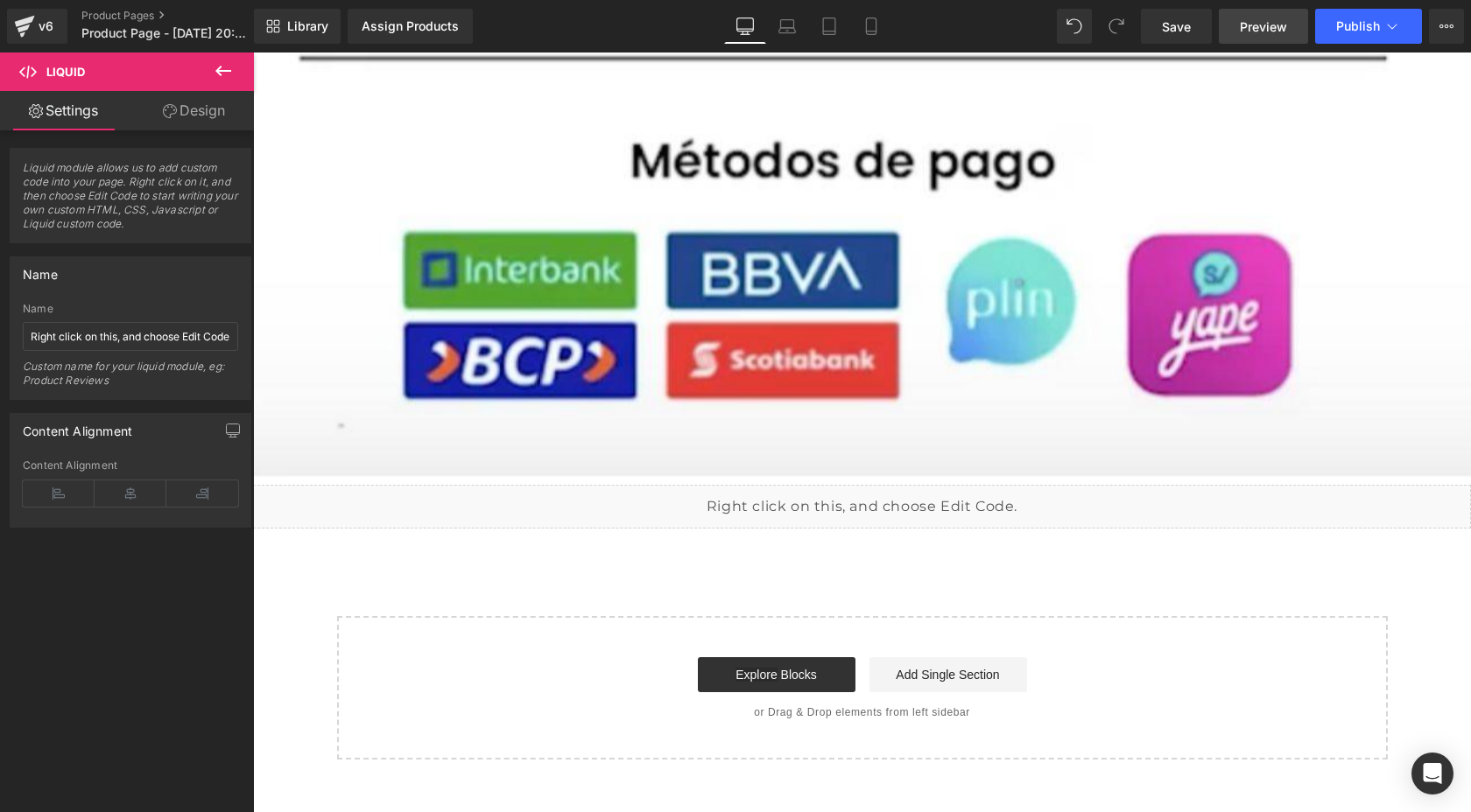
click at [1262, 17] on span "Preview" at bounding box center [1263, 26] width 47 height 18
click at [52, 33] on div "v6" at bounding box center [45, 26] width 22 height 23
